Goal: Book appointment/travel/reservation

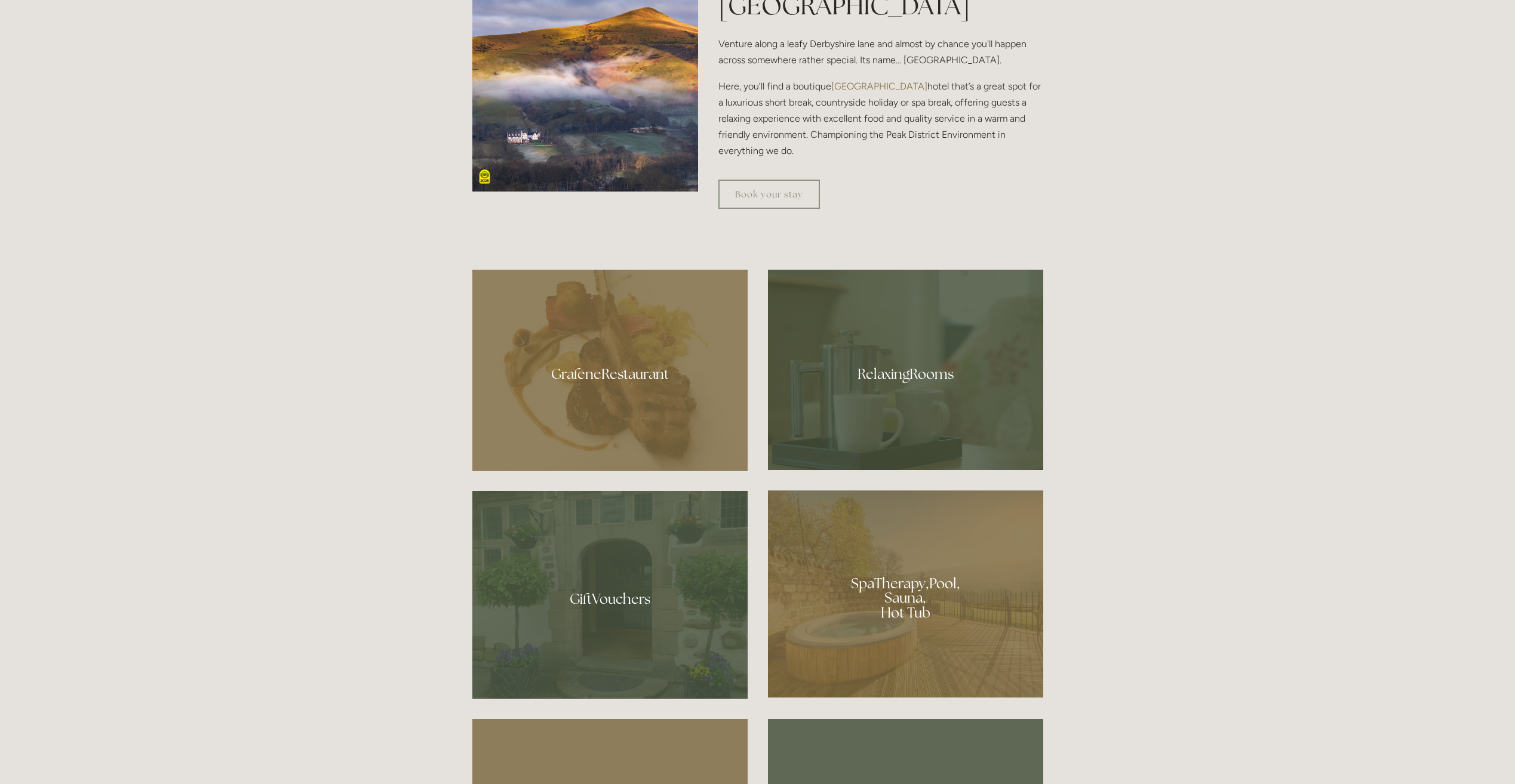
scroll to position [776, 0]
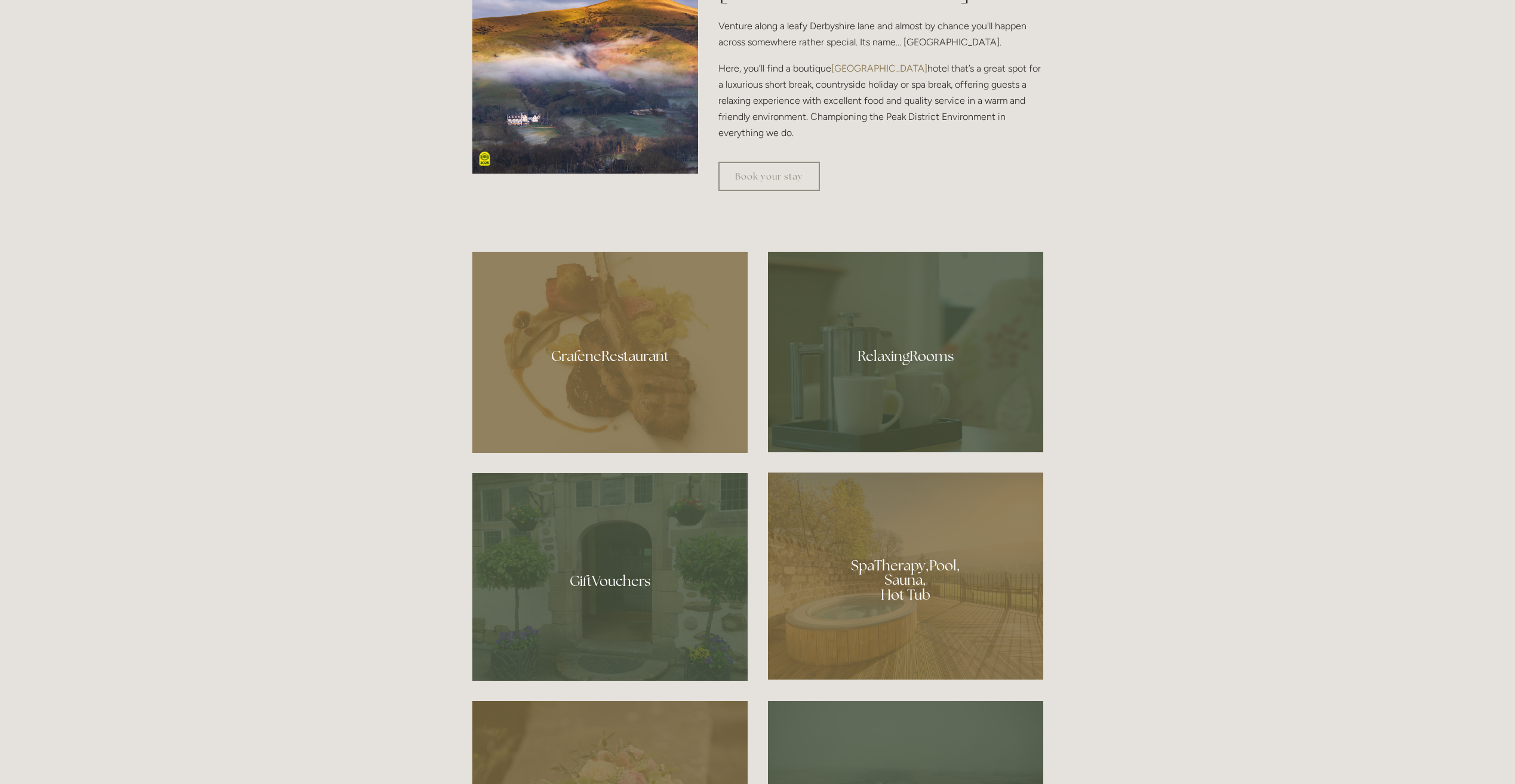
click at [881, 542] on div at bounding box center [905, 576] width 275 height 207
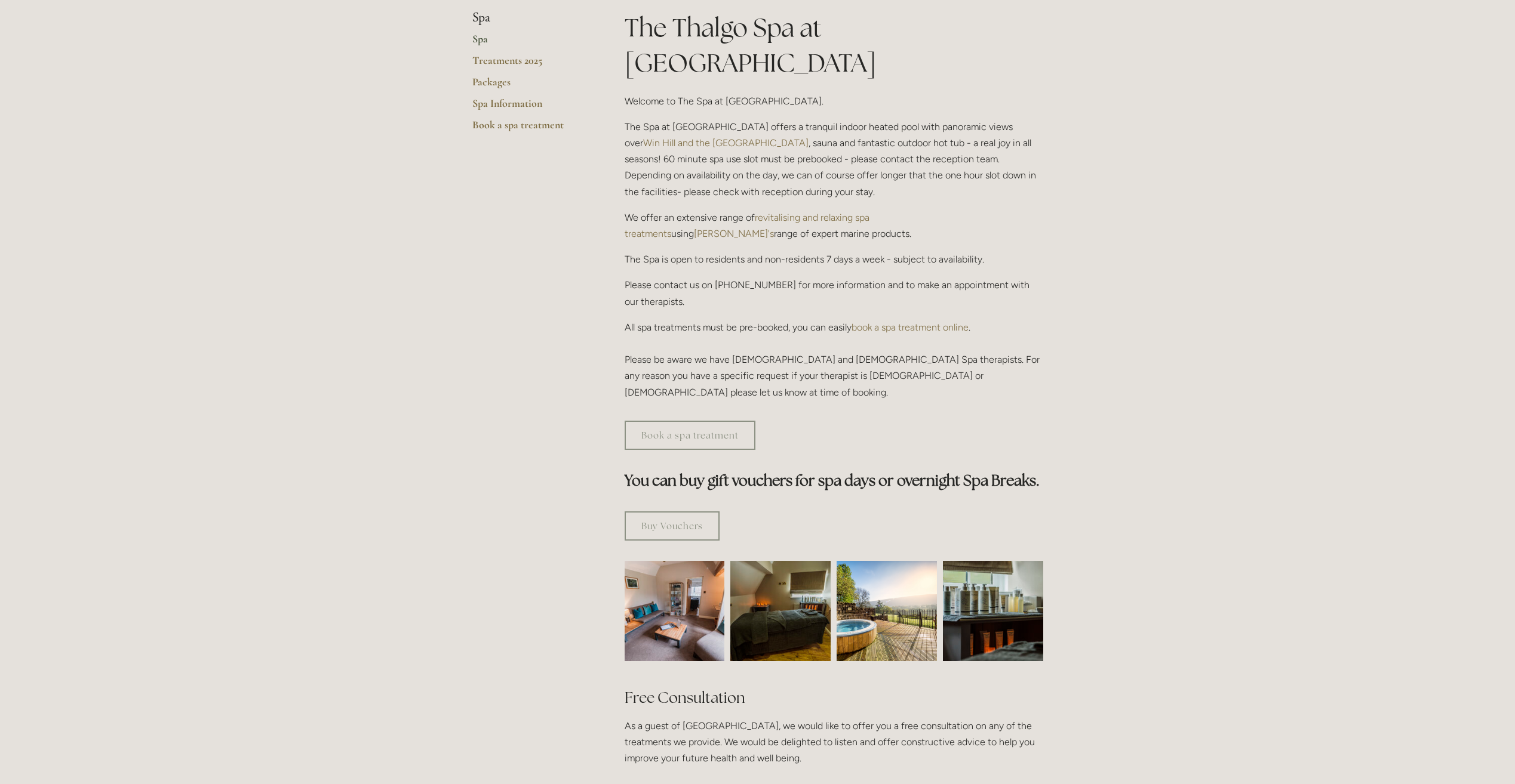
scroll to position [299, 0]
click at [859, 577] on img at bounding box center [887, 611] width 100 height 100
click at [692, 420] on link "Book a spa treatment" at bounding box center [689, 435] width 131 height 30
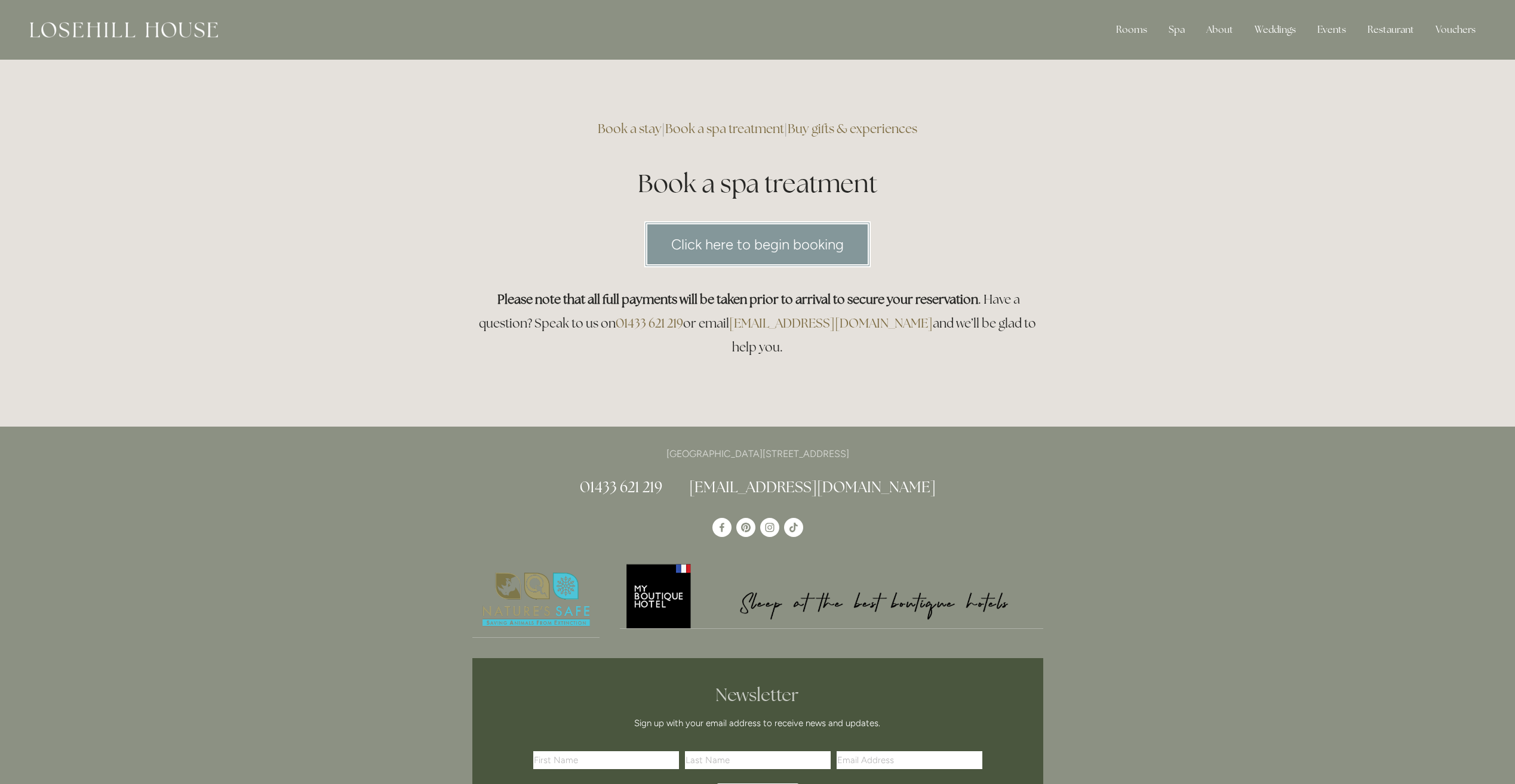
click at [804, 249] on link "Click here to begin booking" at bounding box center [757, 244] width 227 height 46
click at [620, 127] on link "Book a stay" at bounding box center [629, 128] width 64 height 16
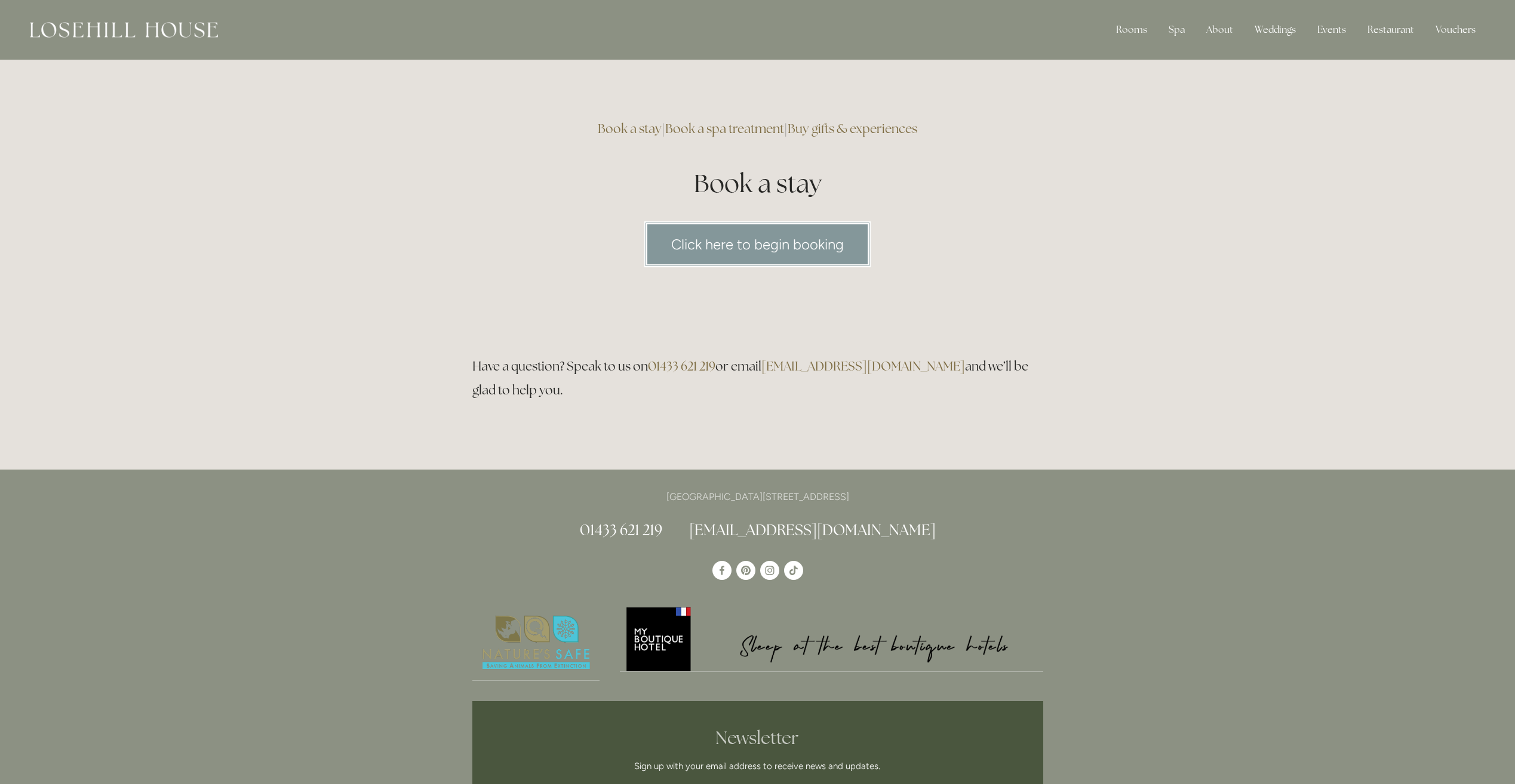
click at [742, 251] on link "Click here to begin booking" at bounding box center [757, 244] width 227 height 46
click at [162, 25] on img at bounding box center [123, 30] width 188 height 15
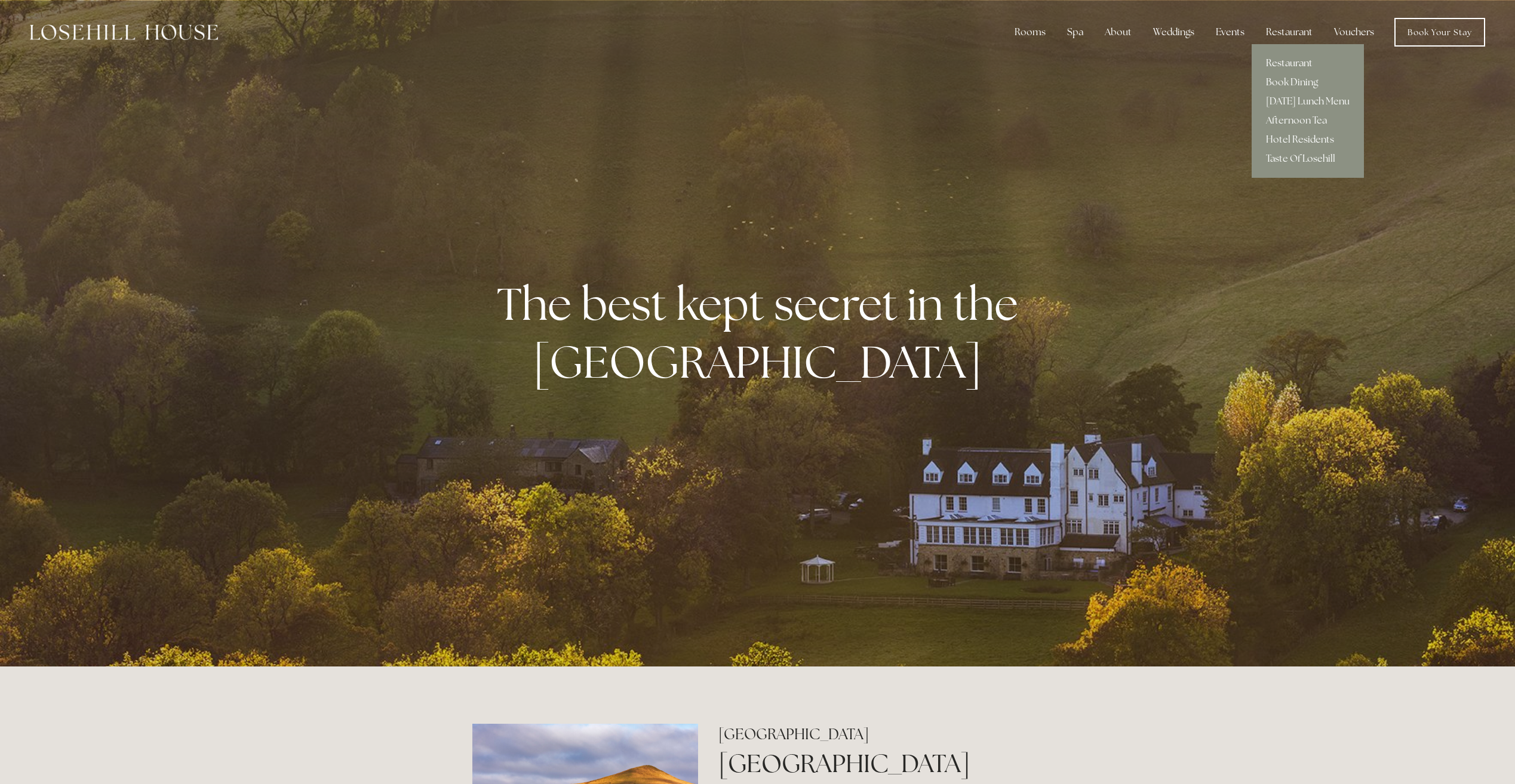
click at [1286, 60] on link "Restaurant" at bounding box center [1308, 63] width 112 height 19
